Goal: Use online tool/utility: Use online tool/utility

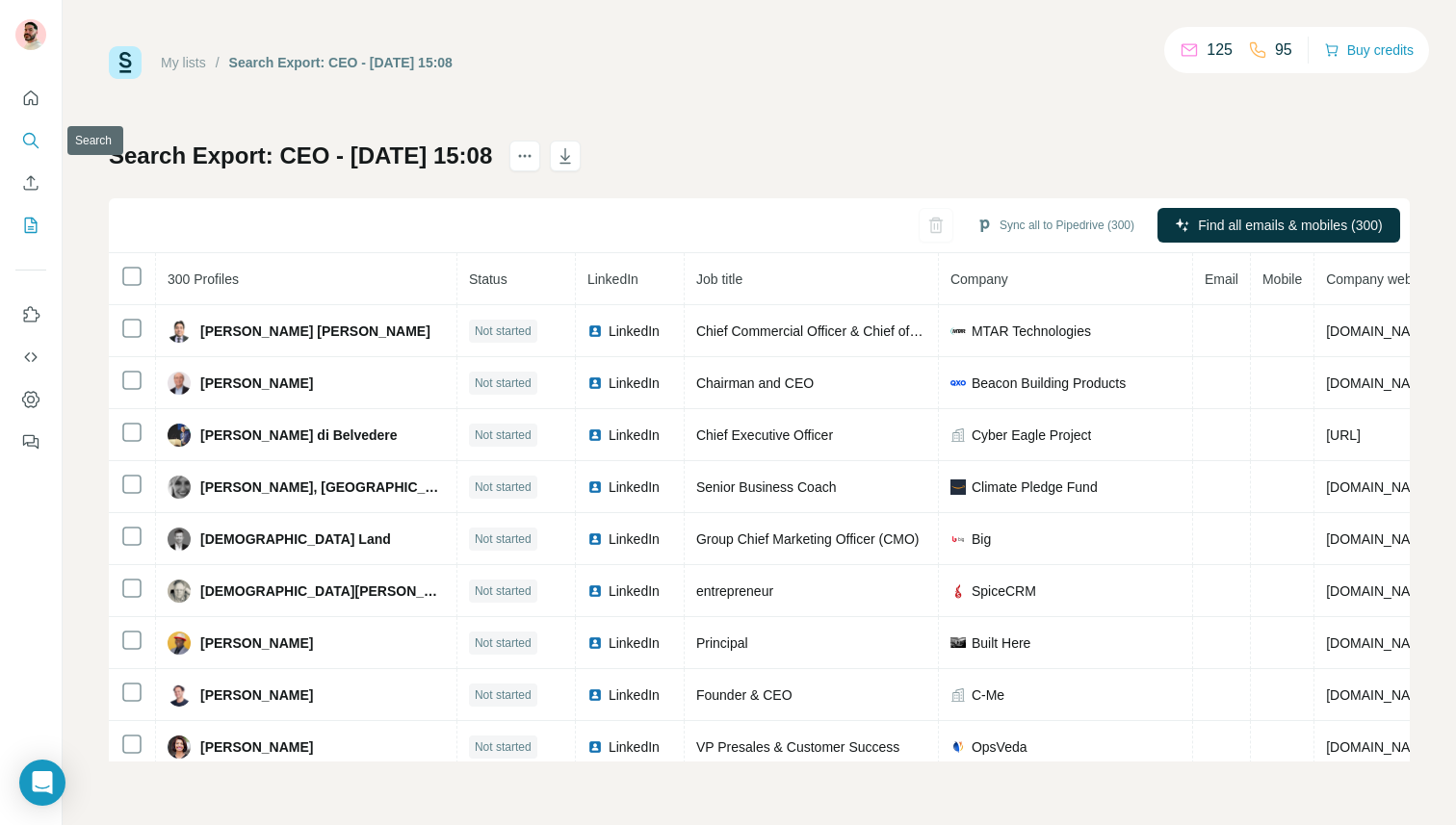
click at [35, 136] on icon "Search" at bounding box center [30, 140] width 19 height 19
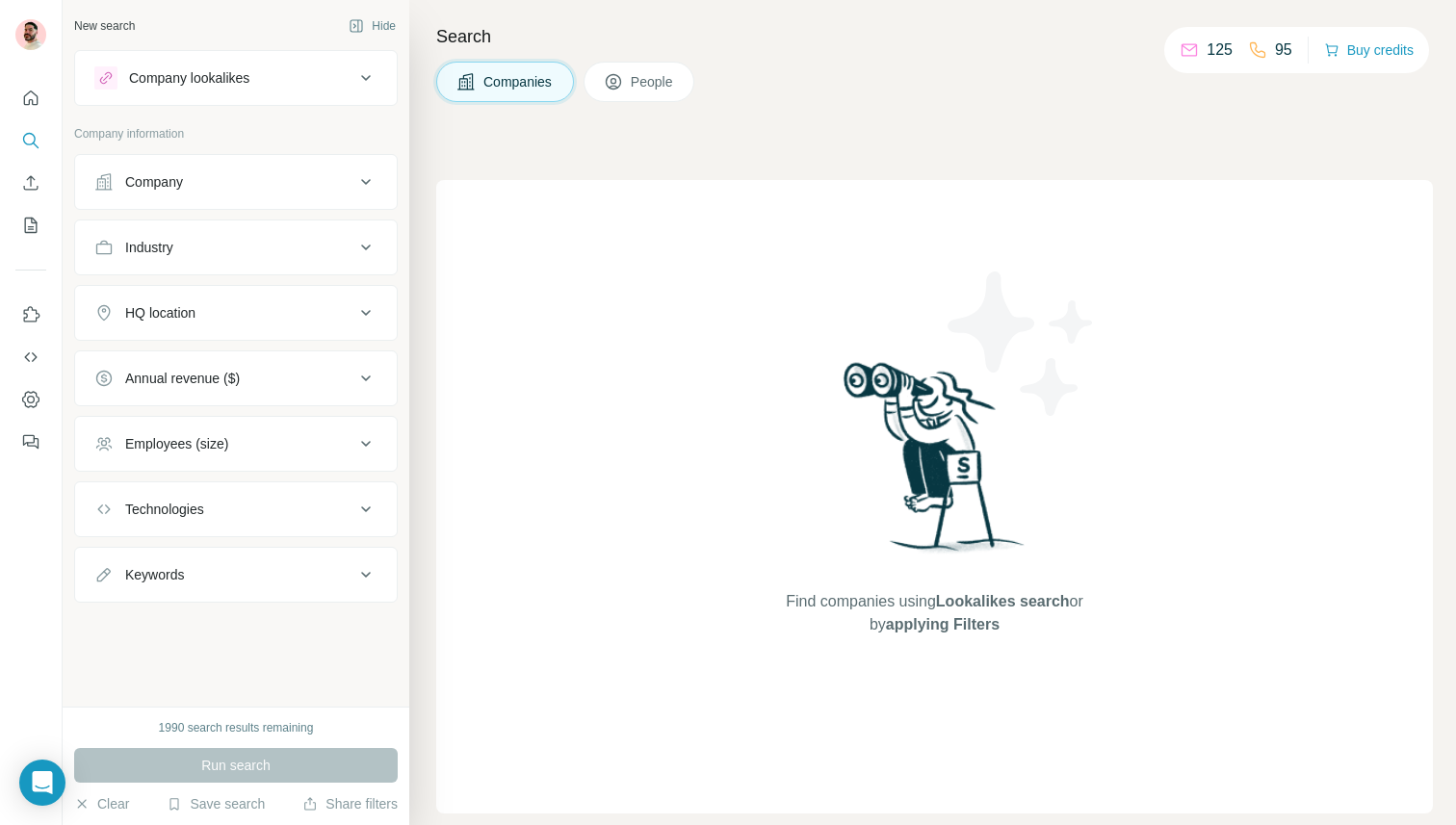
click at [212, 184] on div "Company" at bounding box center [225, 181] width 260 height 19
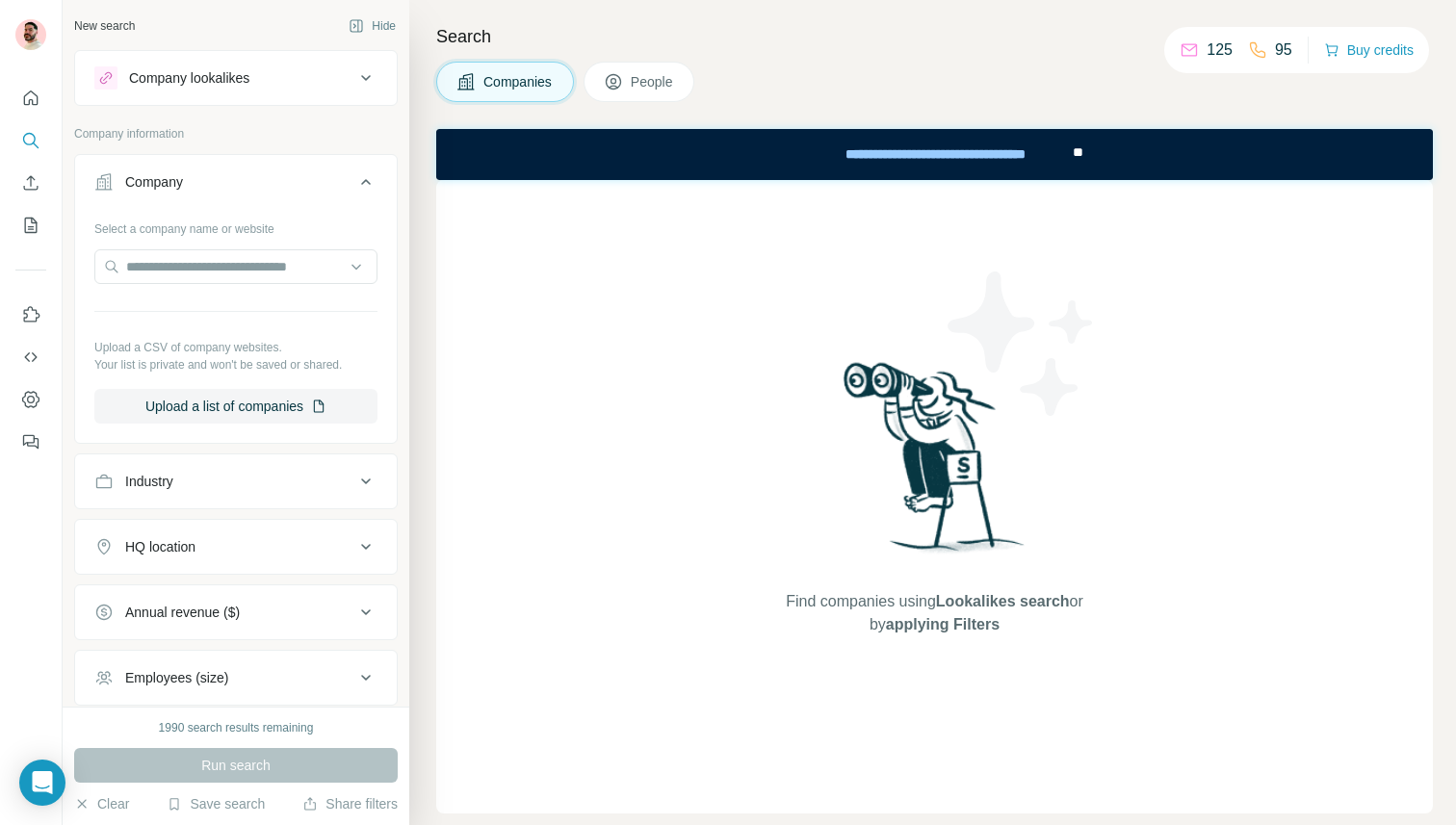
click at [210, 387] on div "Select a company name or website Upload a CSV of company websites. Your list is…" at bounding box center [236, 318] width 283 height 211
click at [205, 402] on button "Upload a list of companies" at bounding box center [236, 406] width 283 height 35
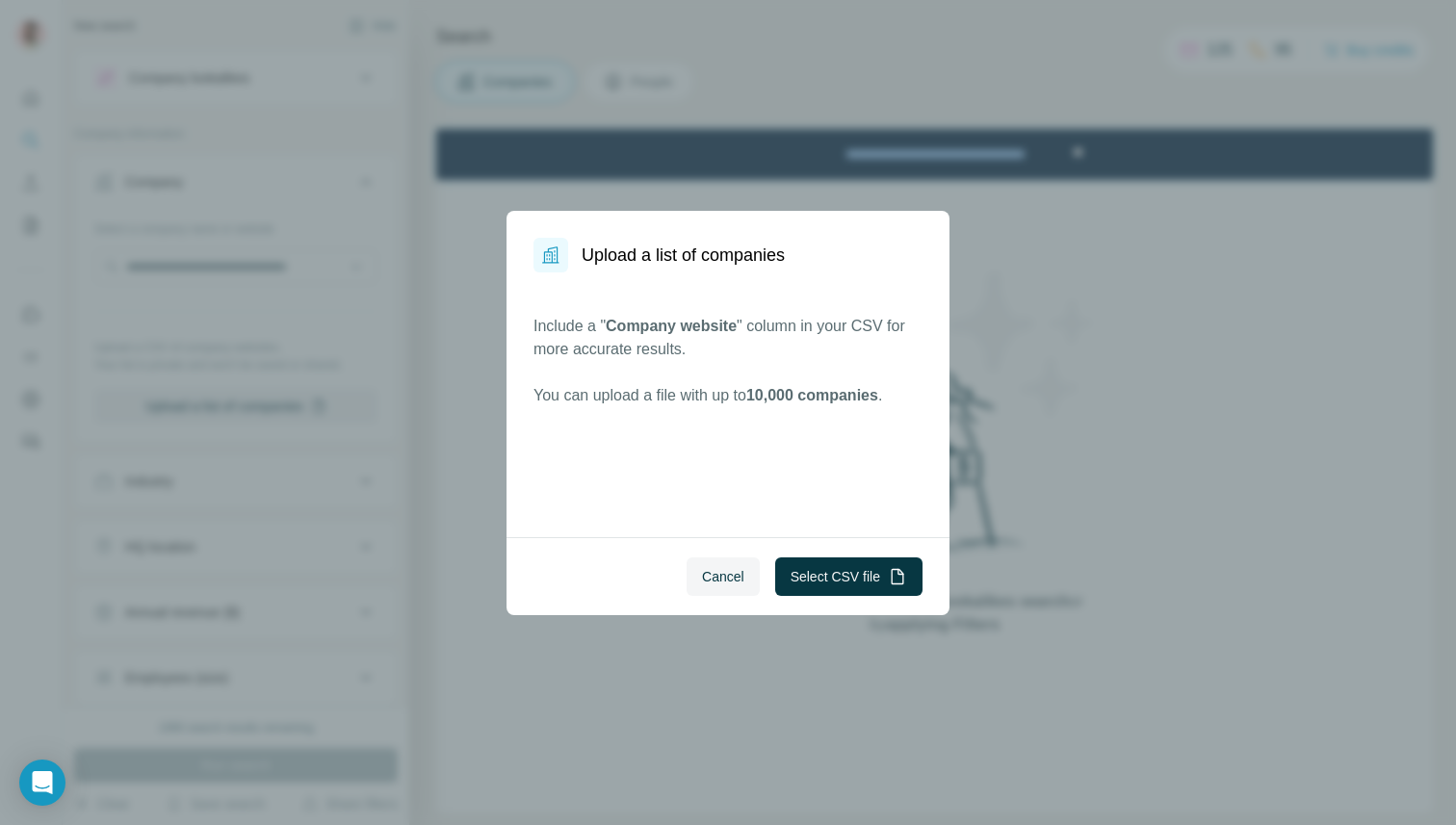
click at [1017, 398] on div "Upload a list of companies Include a " Company website " column in your CSV for…" at bounding box center [728, 412] width 1456 height 825
click at [735, 572] on span "Cancel" at bounding box center [723, 577] width 43 height 19
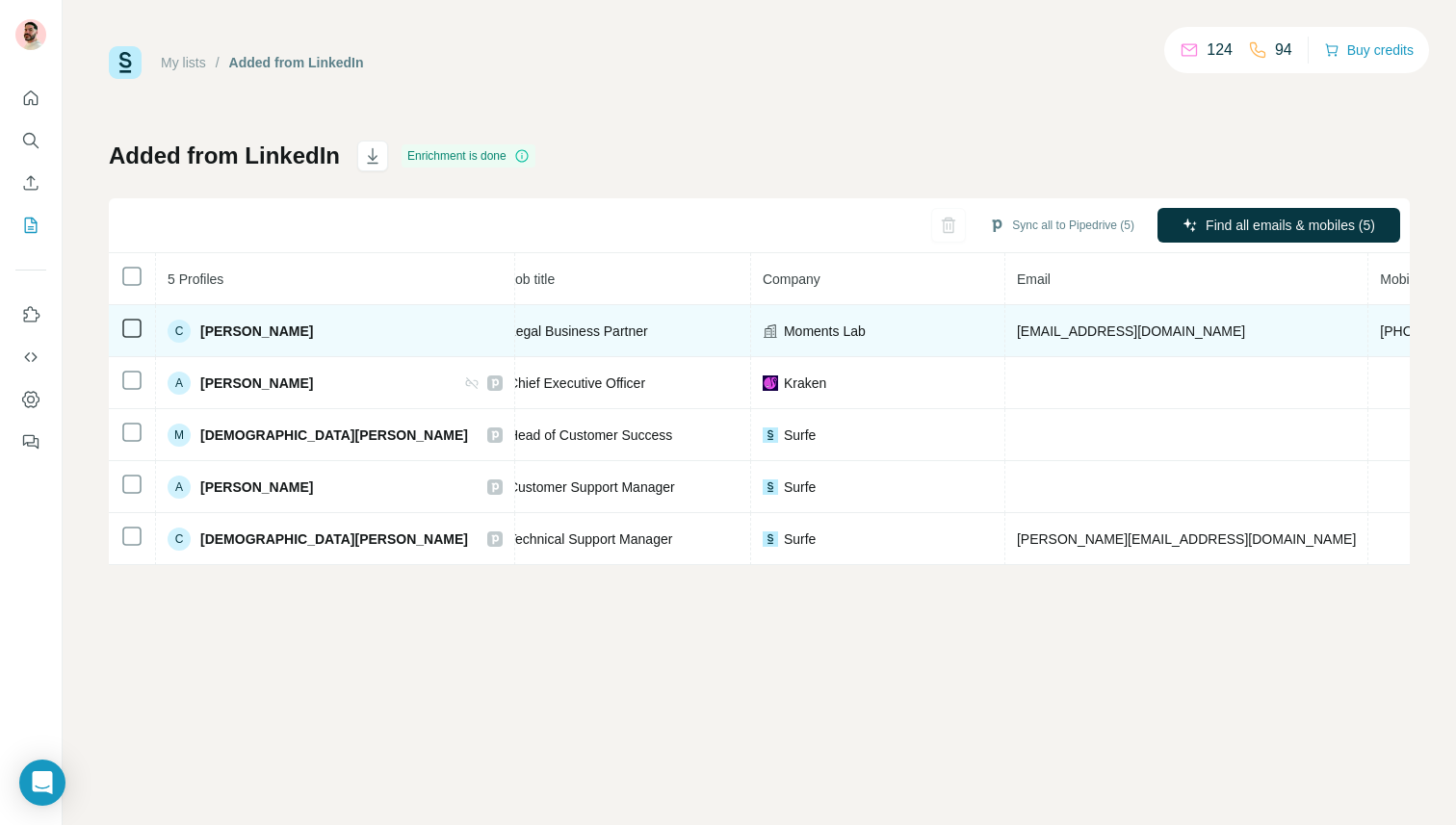
scroll to position [0, 359]
